Goal: Information Seeking & Learning: Learn about a topic

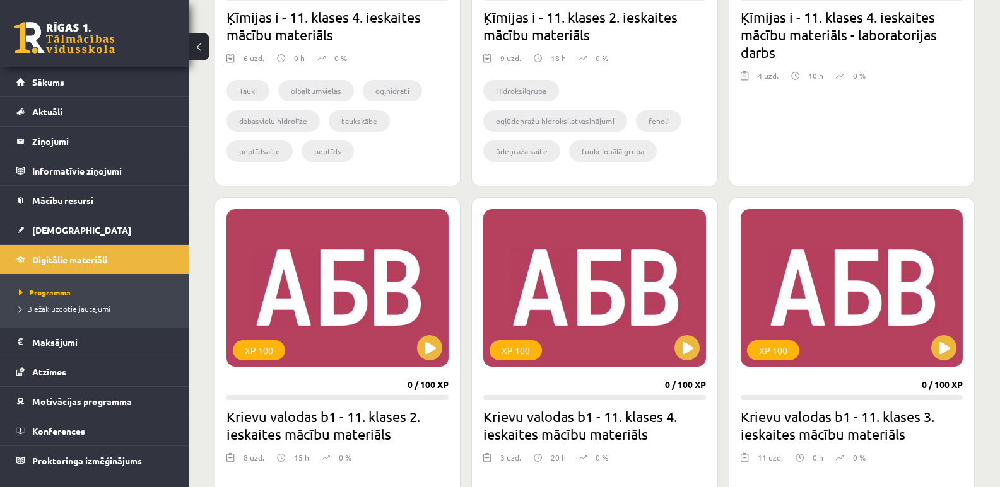
scroll to position [1341, 0]
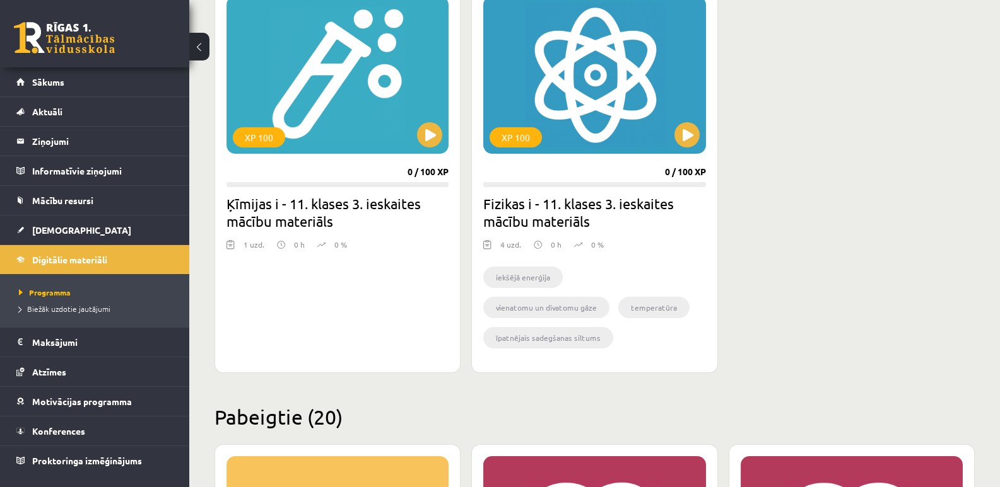
scroll to position [1879, 0]
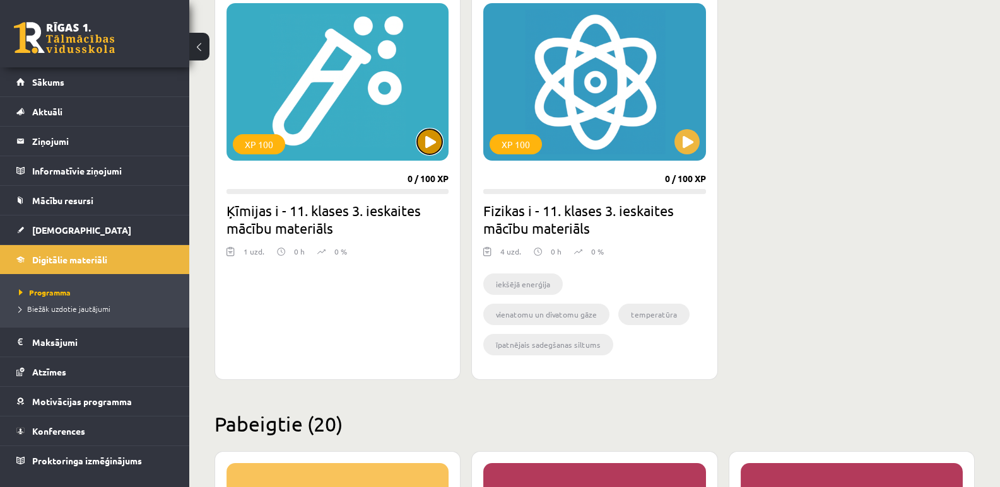
click at [429, 143] on button at bounding box center [429, 141] width 25 height 25
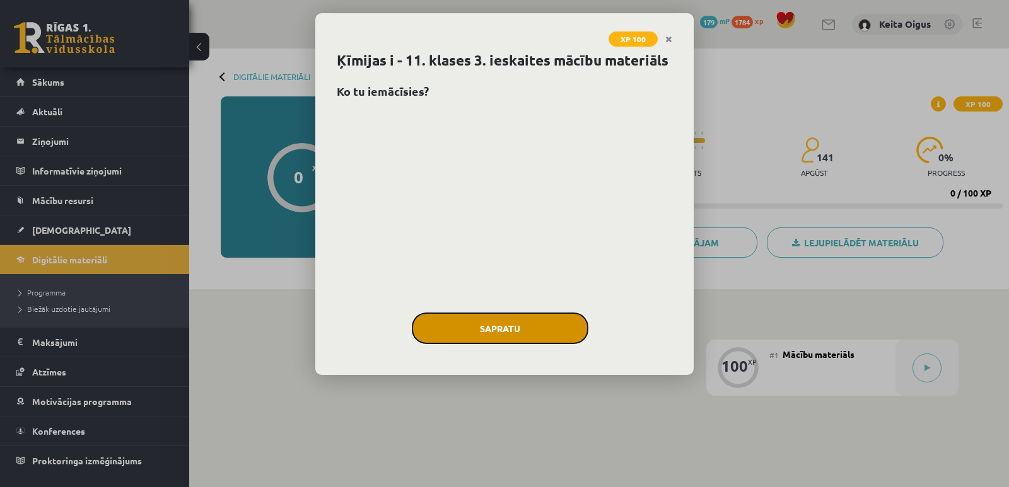
click at [494, 332] on button "Sapratu" at bounding box center [500, 329] width 177 height 32
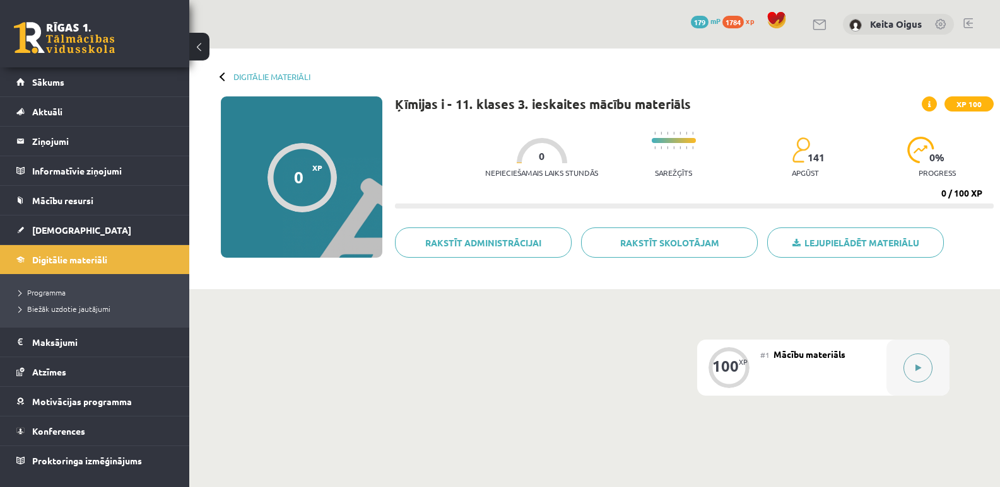
click at [925, 375] on button at bounding box center [917, 368] width 29 height 29
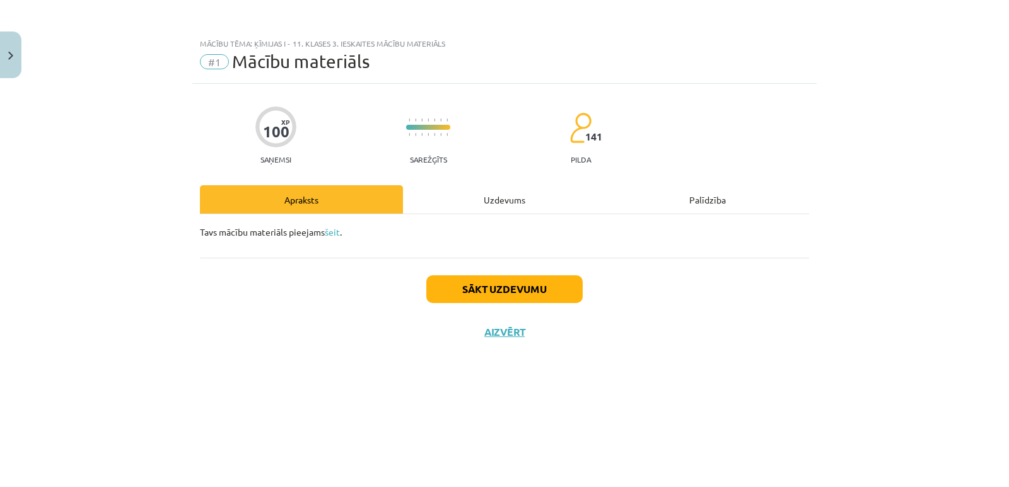
click at [508, 195] on div "Uzdevums" at bounding box center [504, 199] width 203 height 28
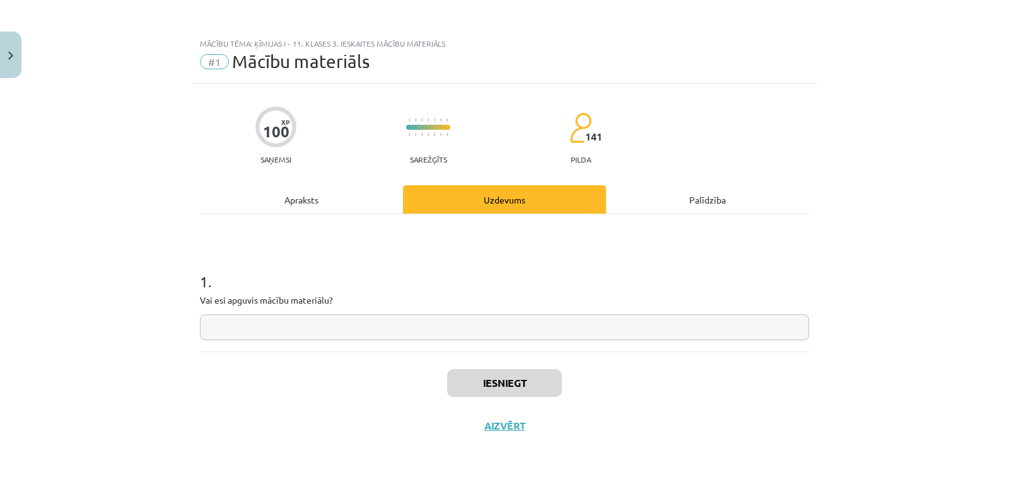
click at [445, 316] on input "text" at bounding box center [504, 328] width 609 height 26
type input "**"
click at [497, 370] on button "Iesniegt" at bounding box center [504, 384] width 115 height 28
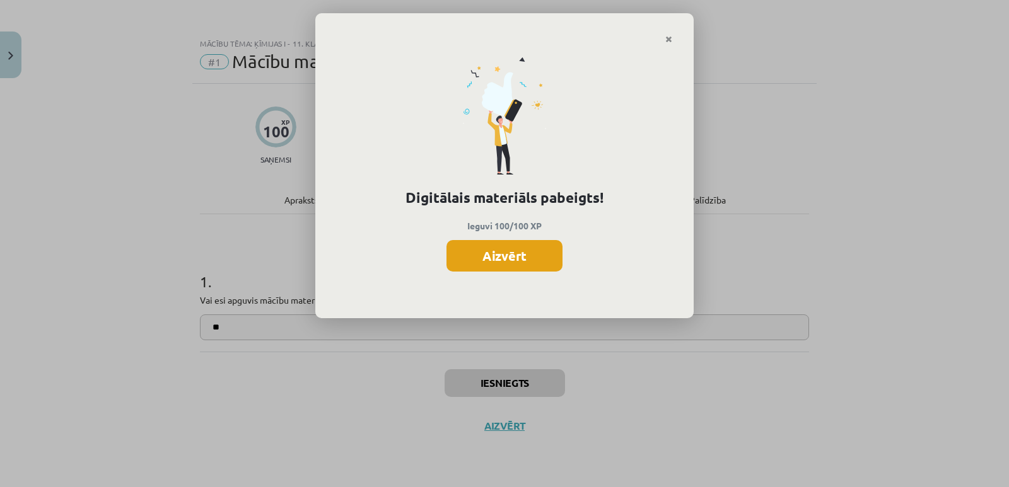
click at [535, 255] on button "Aizvērt" at bounding box center [504, 256] width 116 height 32
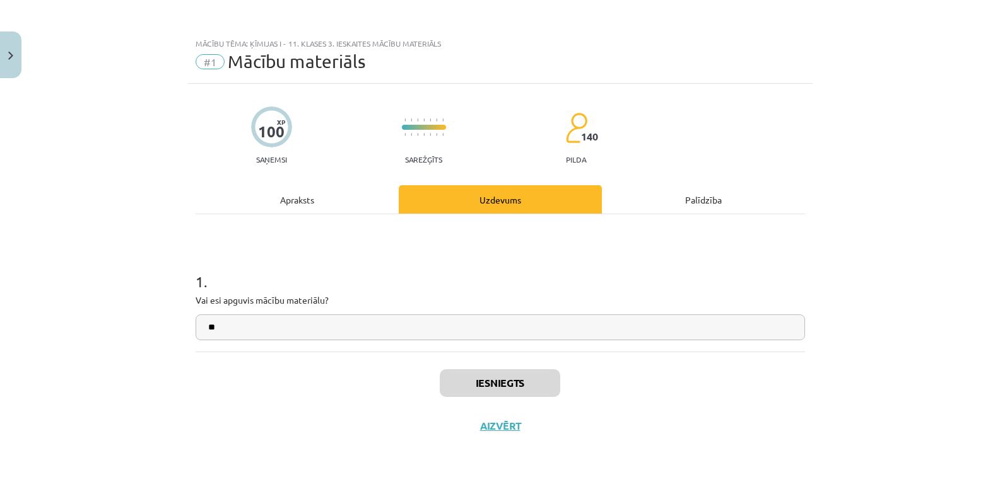
click at [317, 203] on div "Apraksts" at bounding box center [296, 199] width 203 height 28
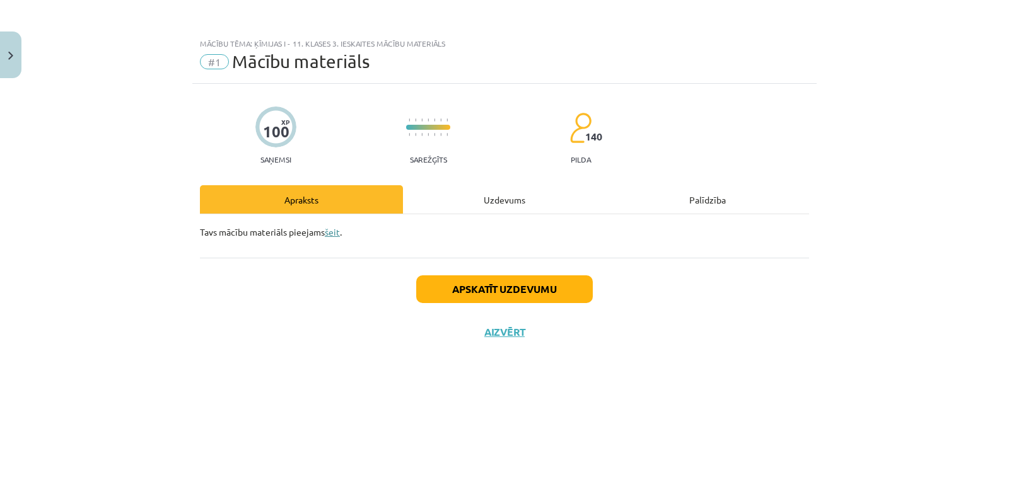
click at [337, 233] on link "šeit" at bounding box center [332, 231] width 15 height 11
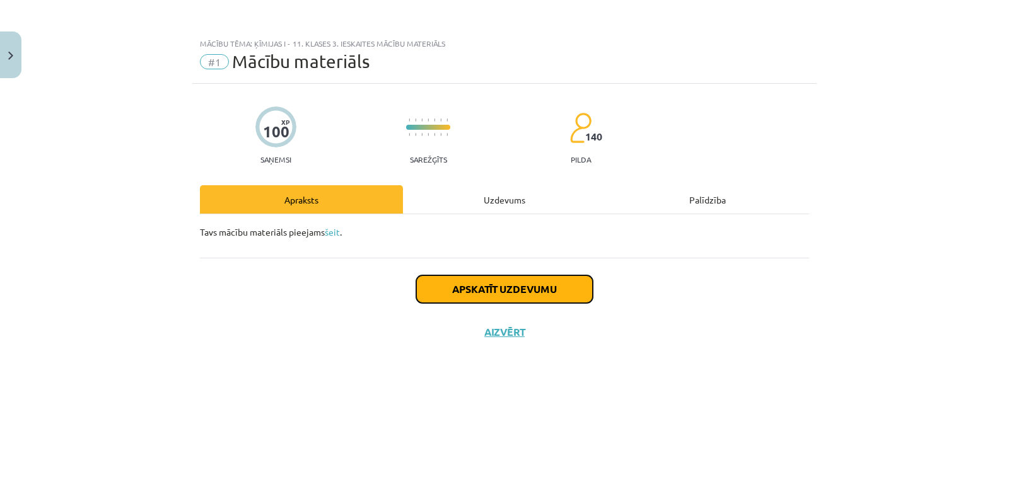
click at [505, 280] on button "Apskatīt uzdevumu" at bounding box center [504, 290] width 177 height 28
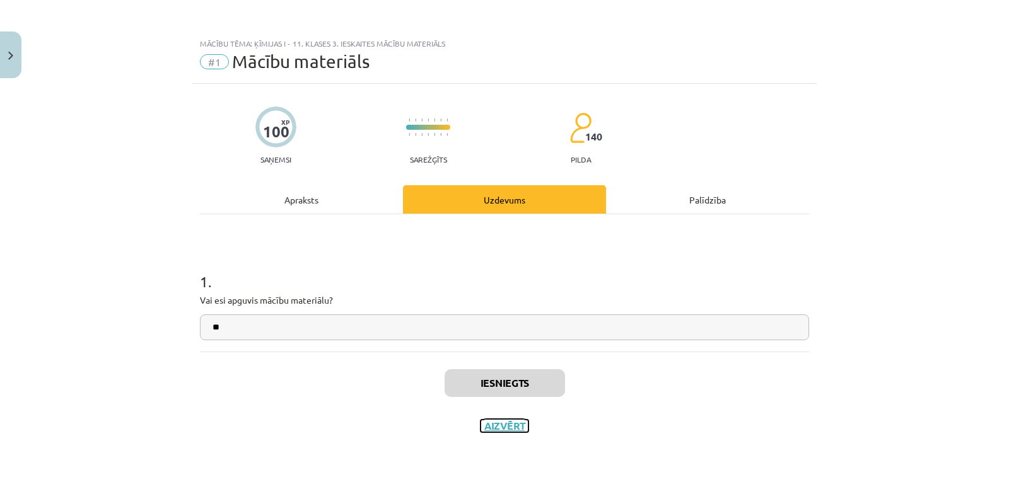
click at [508, 429] on button "Aizvērt" at bounding box center [505, 426] width 48 height 13
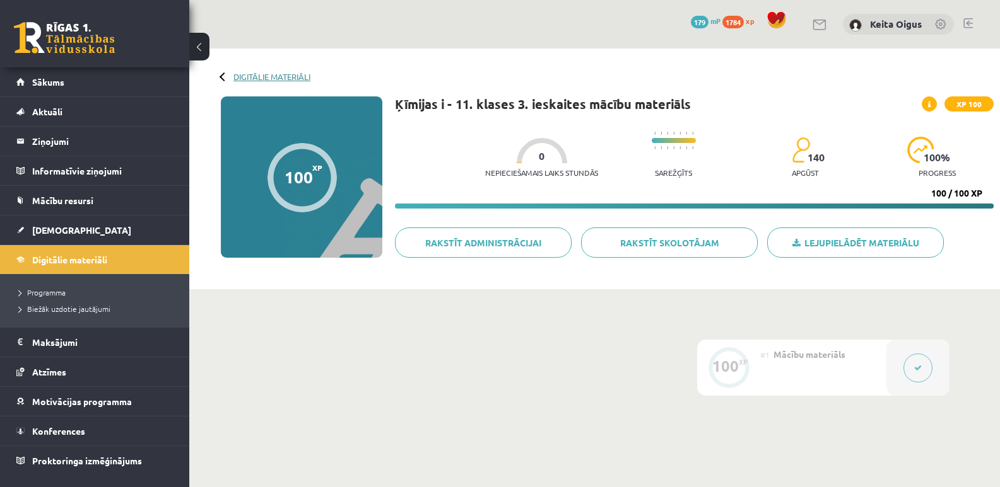
click at [283, 75] on link "Digitālie materiāli" at bounding box center [271, 76] width 77 height 9
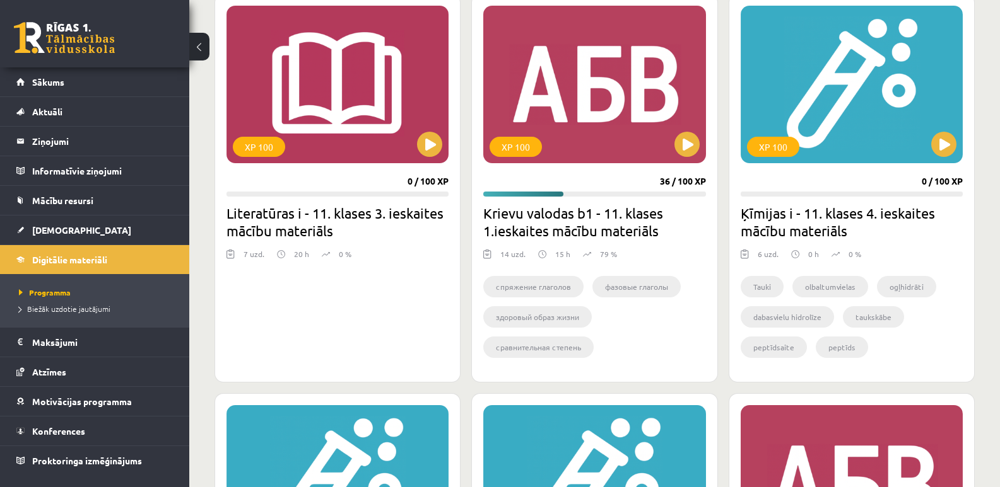
scroll to position [1882, 0]
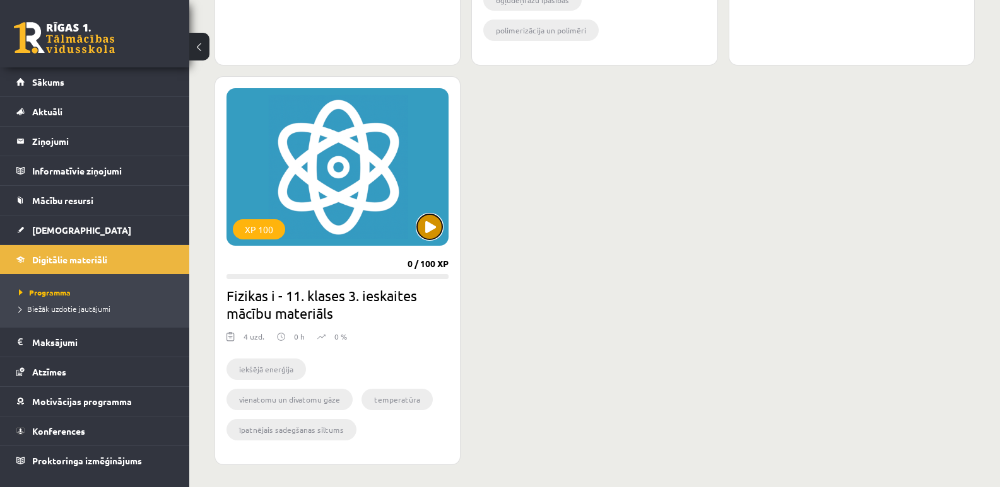
click at [429, 223] on button at bounding box center [429, 226] width 25 height 25
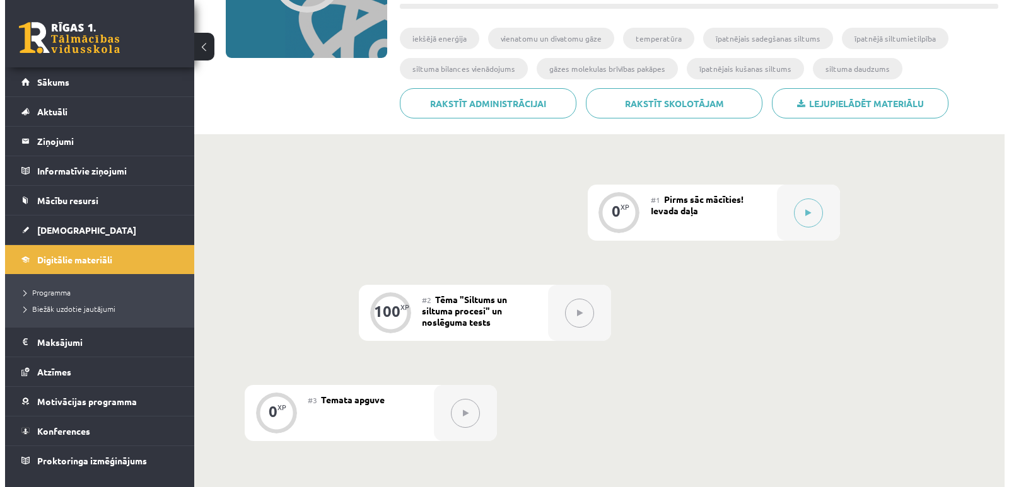
scroll to position [202, 0]
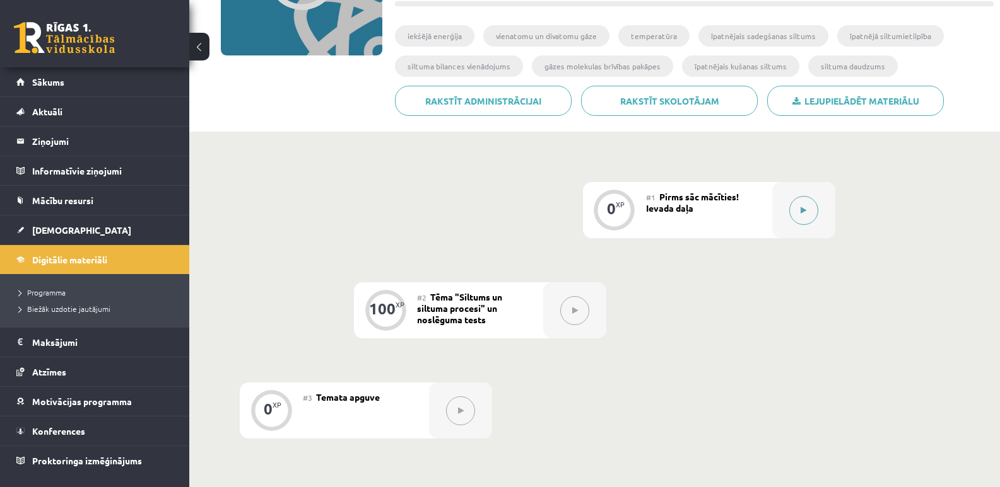
click at [797, 214] on button at bounding box center [803, 210] width 29 height 29
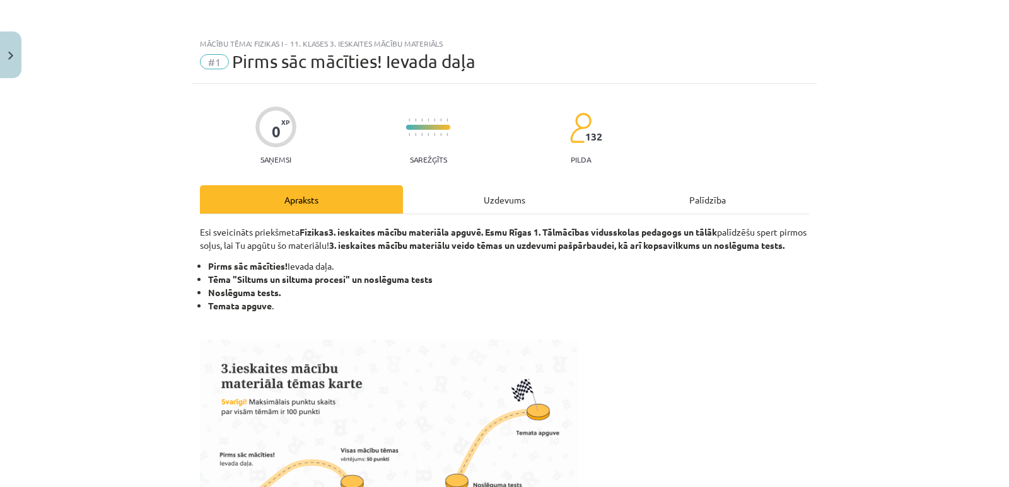
click at [520, 204] on div "Uzdevums" at bounding box center [504, 199] width 203 height 28
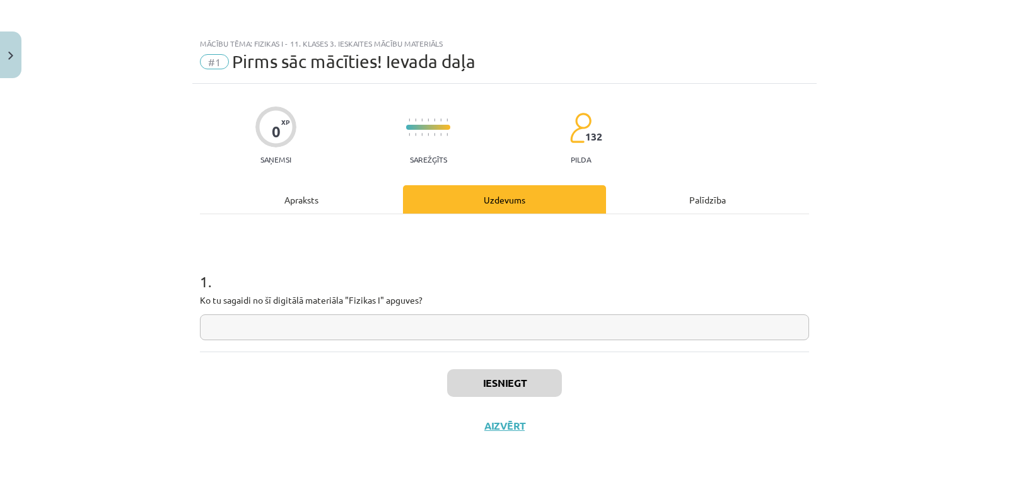
click at [468, 326] on input "text" at bounding box center [504, 328] width 609 height 26
click at [515, 384] on button "Iesniegt" at bounding box center [504, 384] width 115 height 28
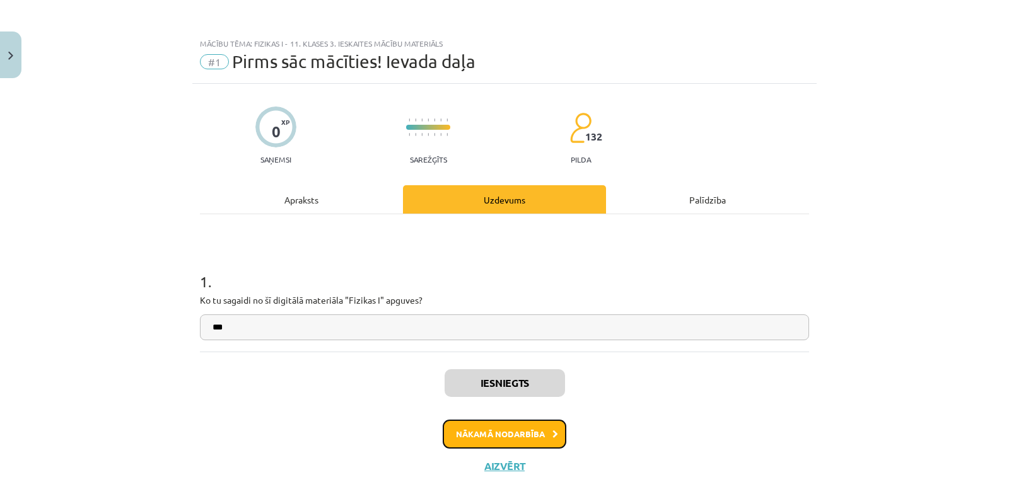
click at [524, 441] on button "Nākamā nodarbība" at bounding box center [505, 434] width 124 height 29
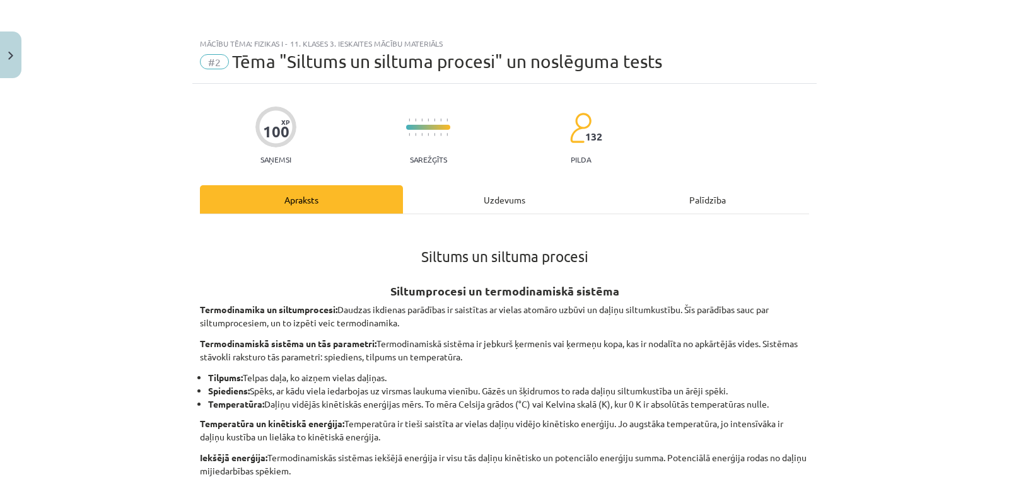
scroll to position [32, 0]
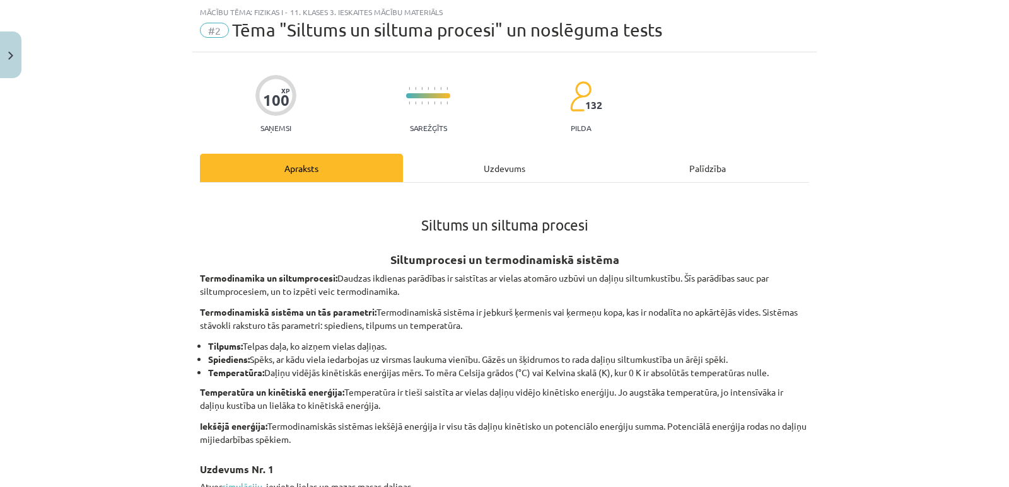
click at [465, 170] on div "Uzdevums" at bounding box center [504, 168] width 203 height 28
